Goal: Find specific page/section: Find specific page/section

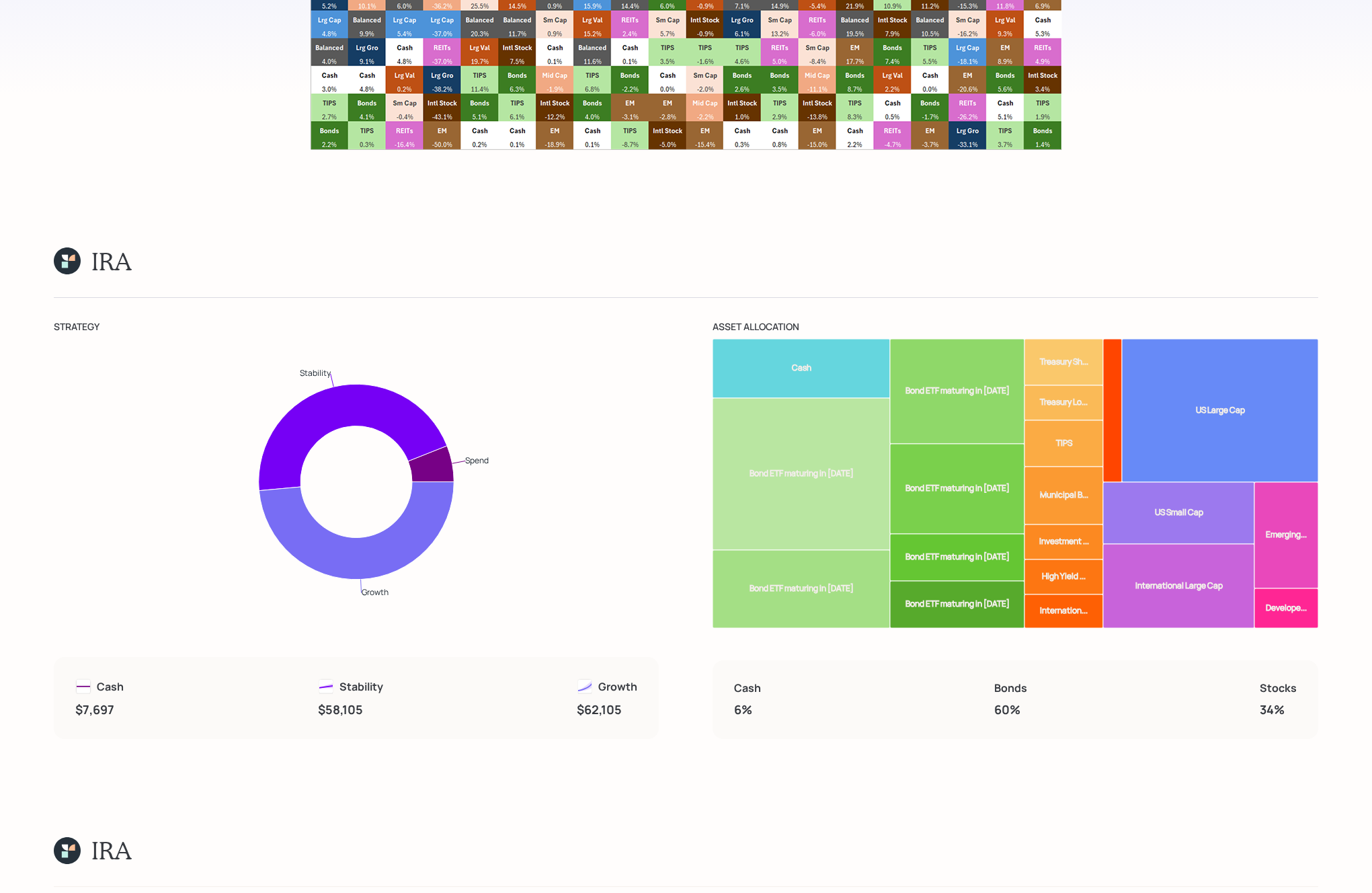
scroll to position [10861, 0]
